Goal: Task Accomplishment & Management: Manage account settings

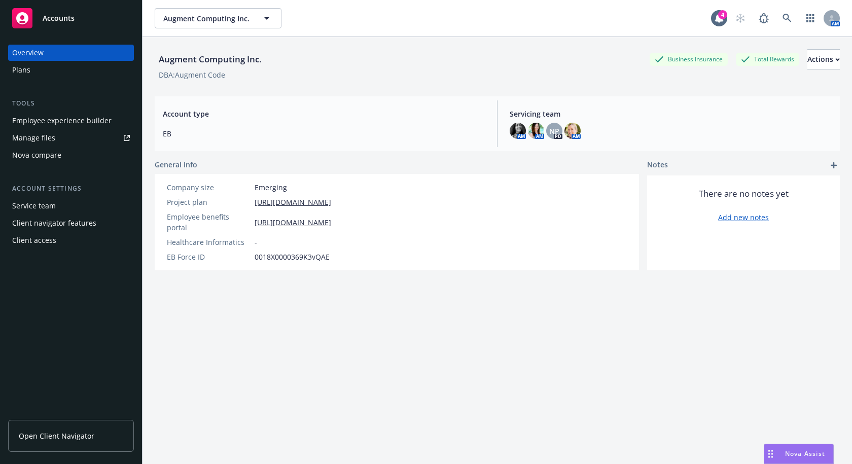
click at [90, 122] on div "Employee experience builder" at bounding box center [61, 121] width 99 height 16
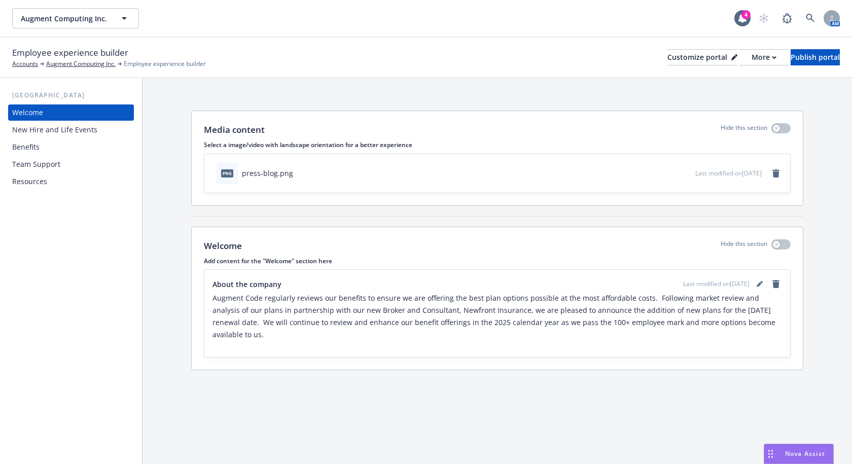
click at [33, 147] on div "Benefits" at bounding box center [25, 147] width 27 height 16
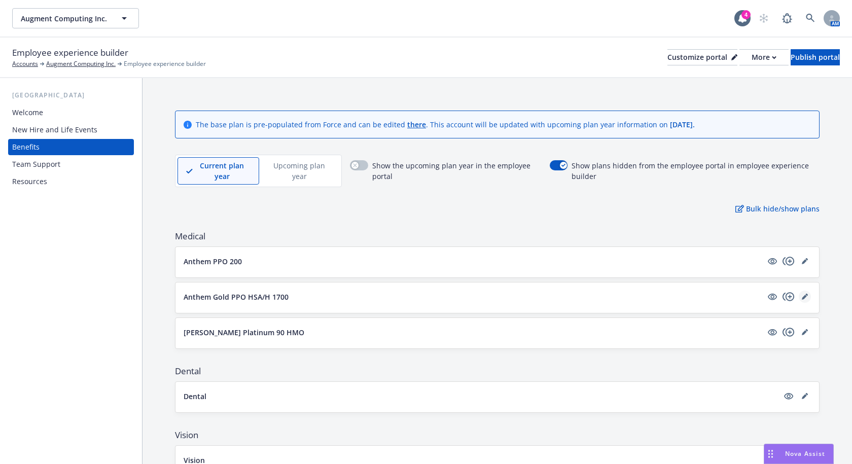
click at [801, 297] on icon "editPencil" at bounding box center [803, 297] width 5 height 5
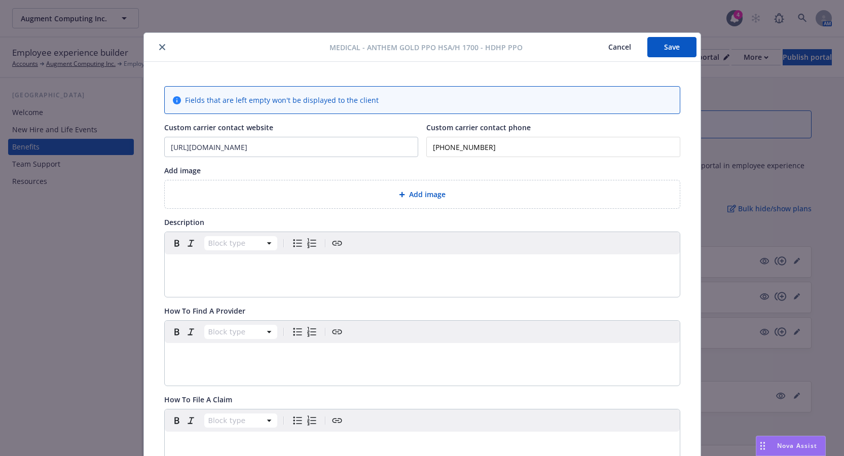
click at [159, 49] on icon "close" at bounding box center [162, 47] width 6 height 6
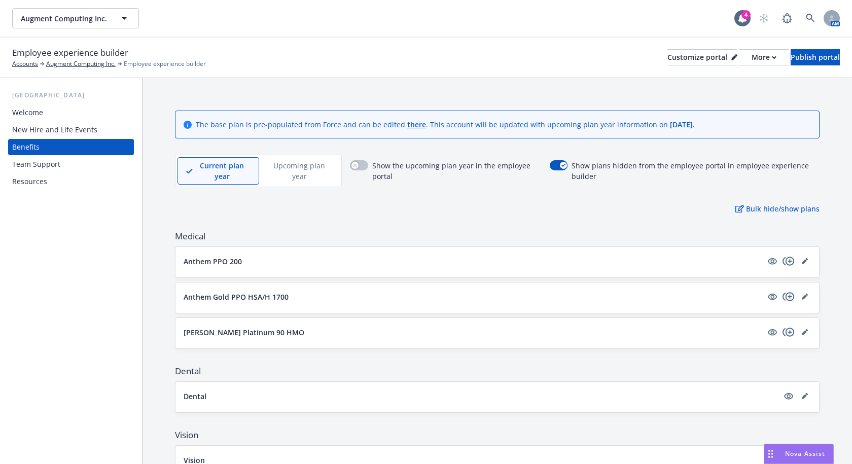
click at [526, 50] on div "Employee experience builder Accounts Augment Computing Inc. Employee experience…" at bounding box center [425, 57] width 827 height 22
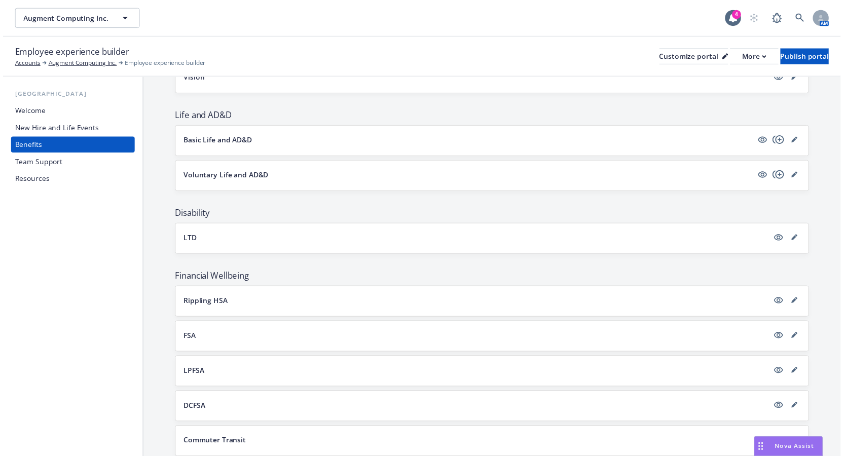
scroll to position [406, 0]
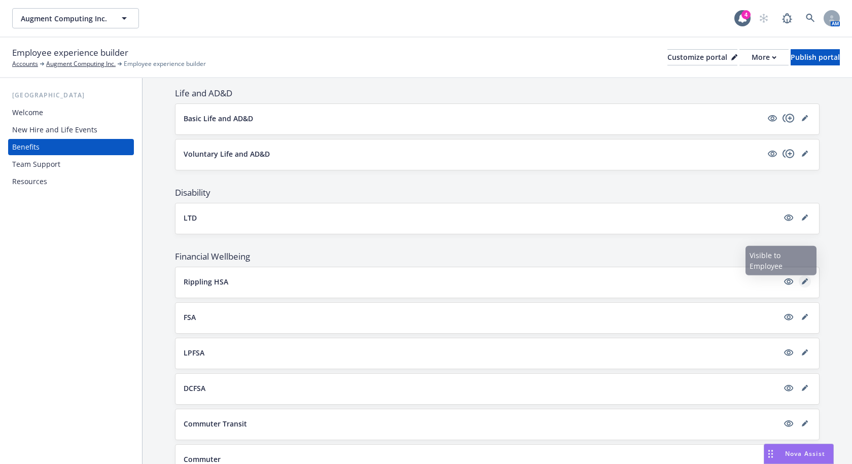
click at [801, 282] on icon "editPencil" at bounding box center [803, 281] width 5 height 5
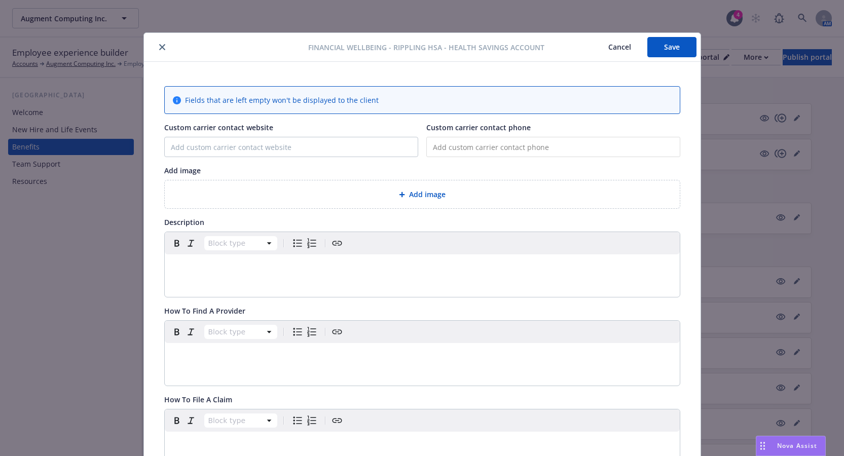
scroll to position [30, 0]
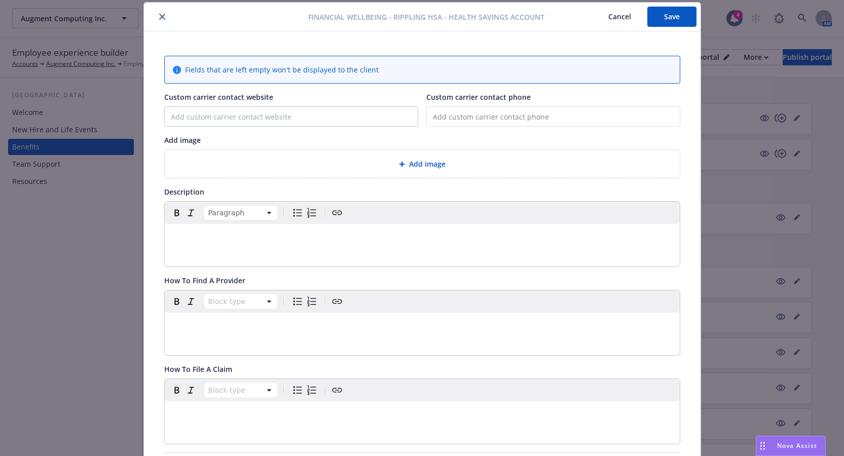
click at [205, 240] on p "editable markdown" at bounding box center [422, 236] width 503 height 12
click at [616, 15] on button "Cancel" at bounding box center [619, 17] width 55 height 20
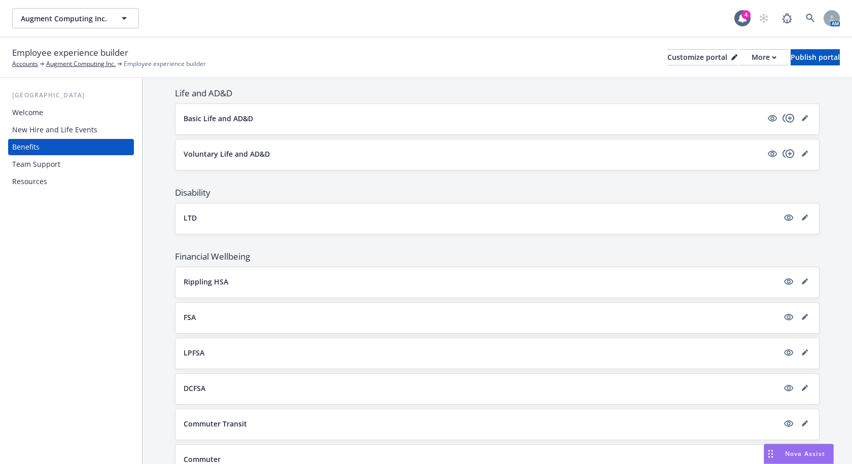
drag, startPoint x: 437, startPoint y: 28, endPoint x: 446, endPoint y: 27, distance: 8.6
click at [438, 28] on div "Augment Computing Inc. Augment Computing Inc." at bounding box center [373, 18] width 722 height 20
click at [586, 22] on div "Augment Computing Inc. Augment Computing Inc." at bounding box center [373, 18] width 722 height 20
click at [801, 280] on link "editPencil" at bounding box center [804, 281] width 12 height 12
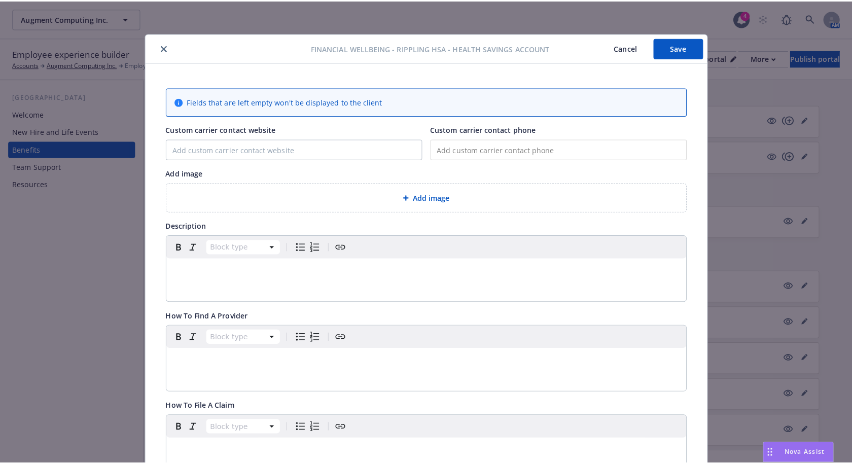
scroll to position [30, 0]
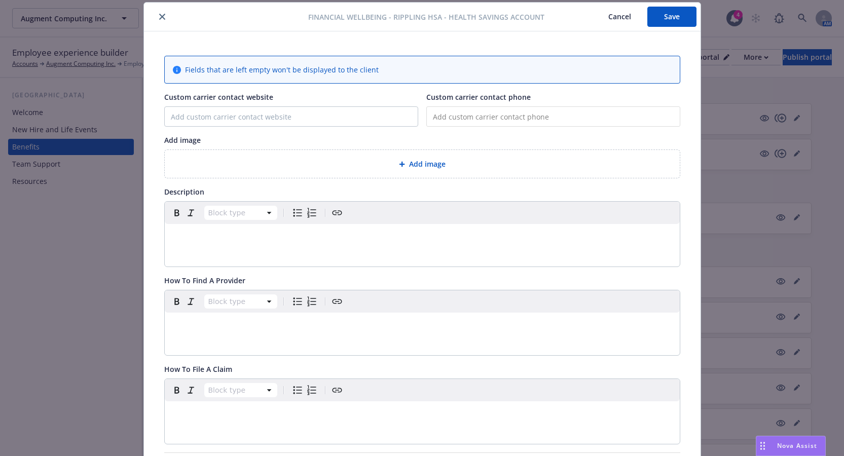
click at [208, 243] on div "editable markdown" at bounding box center [422, 236] width 515 height 24
click at [165, 254] on div "$1,500 $2,400" at bounding box center [422, 246] width 515 height 45
click at [171, 235] on span "$1,500 $2,400" at bounding box center [197, 236] width 52 height 8
click at [393, 237] on p "Augment contributes to your HSA: $1,500 for individuals, $2,400" at bounding box center [422, 236] width 503 height 12
click at [232, 239] on span "Augment contributes to your HSA: $1,500 for individuals, $2,400" at bounding box center [287, 236] width 233 height 8
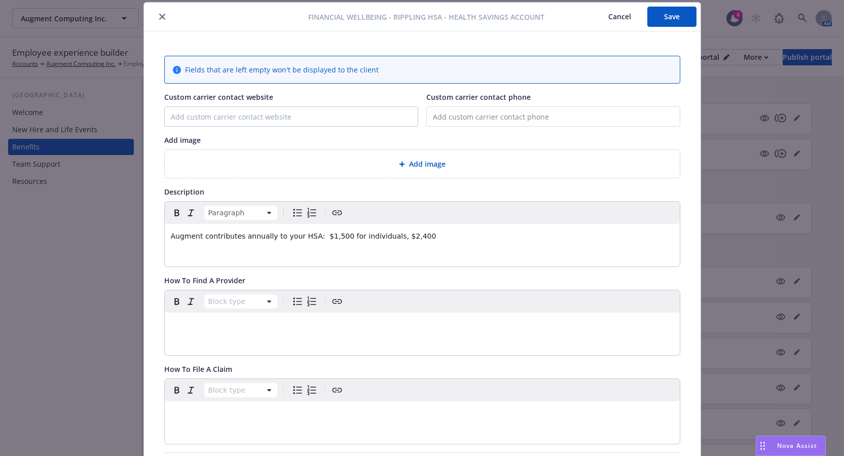
click at [429, 235] on p "Augment contributes annually to your HSA: $1,500 for individuals, $2,400" at bounding box center [422, 236] width 503 height 12
click at [676, 17] on button "Save" at bounding box center [671, 17] width 49 height 20
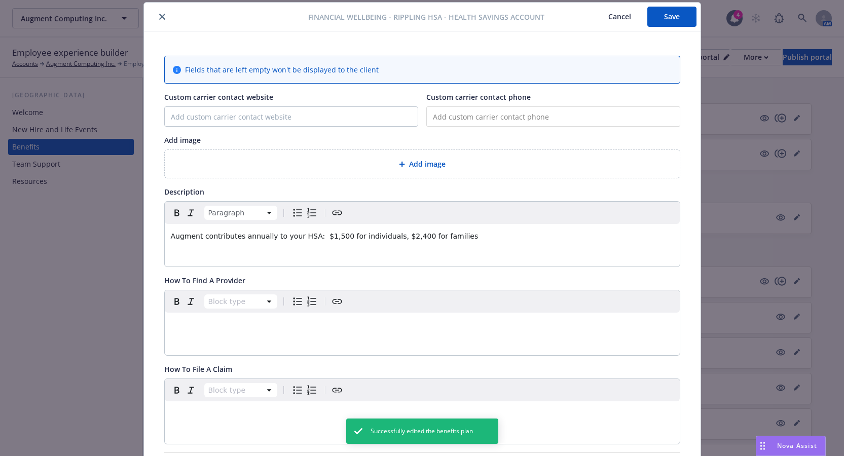
click at [159, 17] on icon "close" at bounding box center [162, 17] width 6 height 6
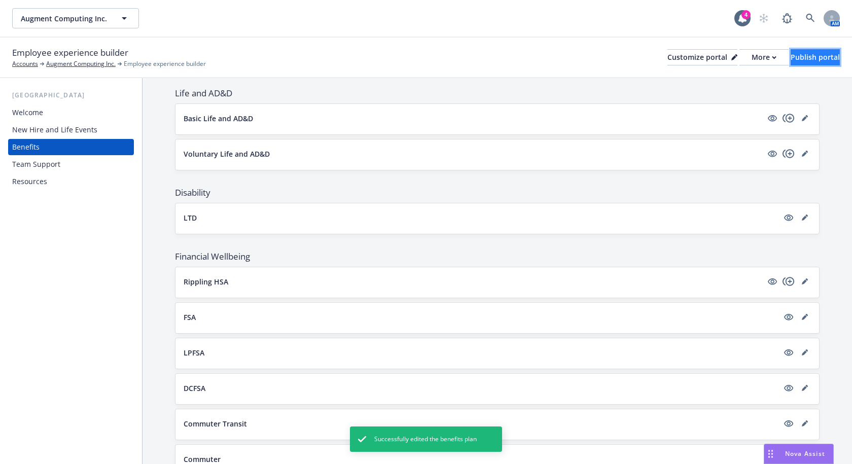
click at [790, 56] on button "Publish portal" at bounding box center [814, 57] width 49 height 16
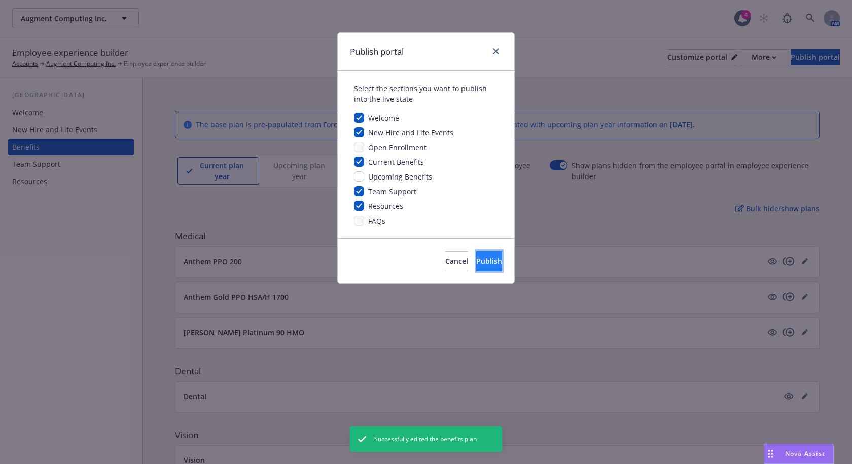
click at [477, 261] on span "Publish" at bounding box center [489, 261] width 26 height 10
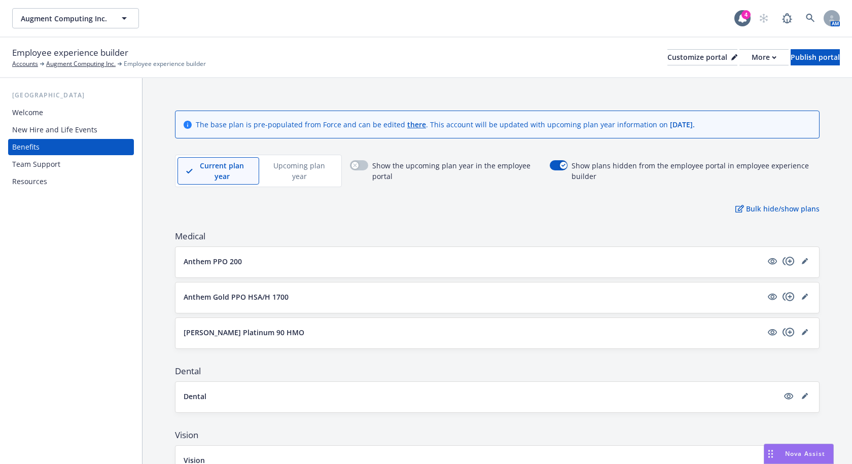
click at [440, 46] on div "Employee experience builder Accounts Augment Computing Inc. Employee experience…" at bounding box center [425, 57] width 827 height 22
click at [464, 41] on div "Employee experience builder Accounts Augment Computing Inc. Employee experience…" at bounding box center [426, 58] width 852 height 41
